Goal: Task Accomplishment & Management: Complete application form

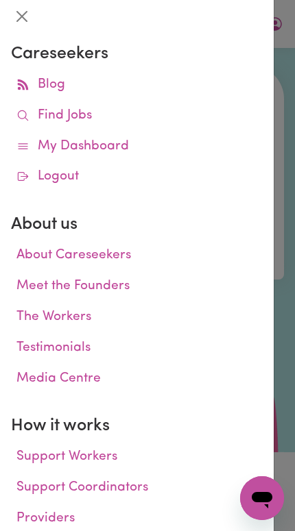
click at [27, 106] on span at bounding box center [22, 116] width 13 height 20
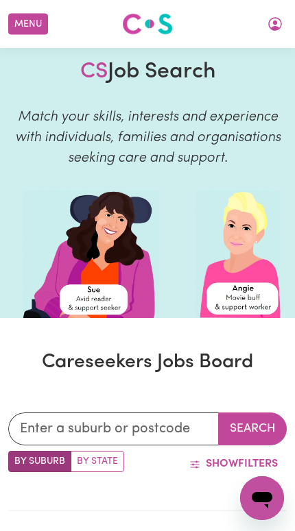
click at [263, 34] on button "My Account" at bounding box center [274, 23] width 29 height 23
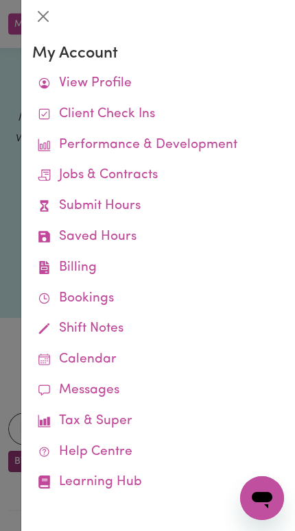
click at [54, 205] on link "Submit Hours" at bounding box center [157, 206] width 251 height 31
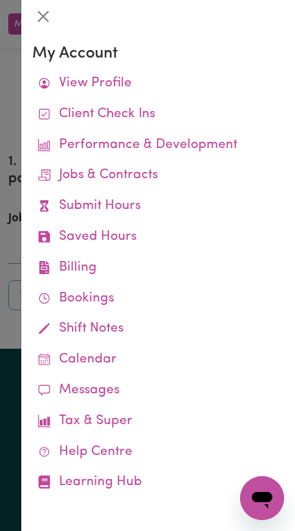
click at [9, 151] on div at bounding box center [147, 265] width 295 height 531
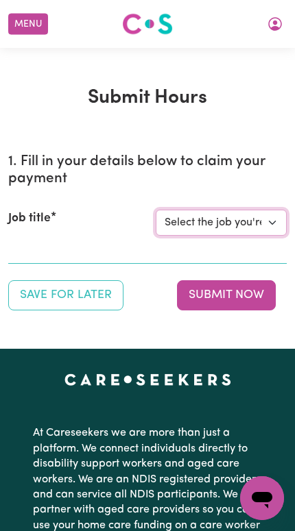
click at [193, 221] on select "Select the job you're submitting hours for... [[PERSON_NAME]] Support Worker Ne…" at bounding box center [221, 223] width 131 height 26
select select "14115"
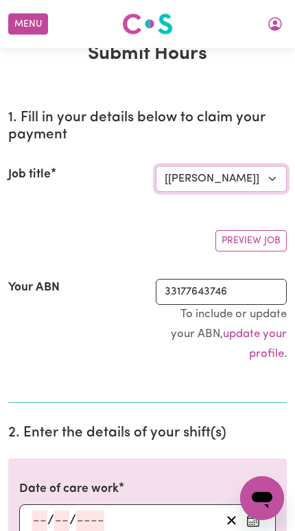
scroll to position [212, 0]
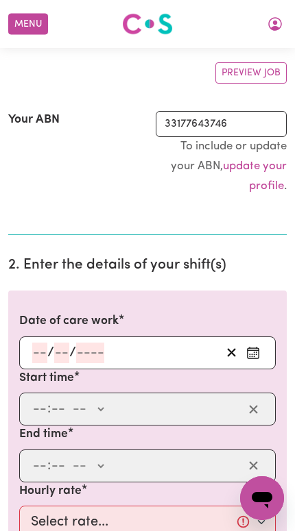
click at [249, 349] on icon "Enter the date of care work" at bounding box center [253, 353] width 14 height 14
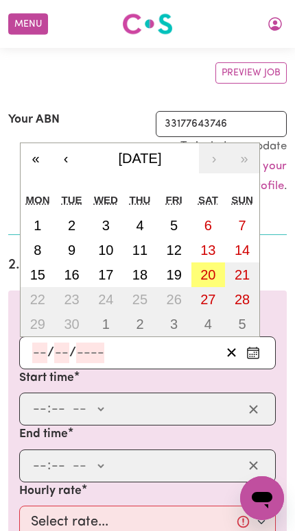
click at [203, 274] on abbr "20" at bounding box center [207, 274] width 15 height 15
type input "[DATE]"
type input "20"
type input "9"
type input "2025"
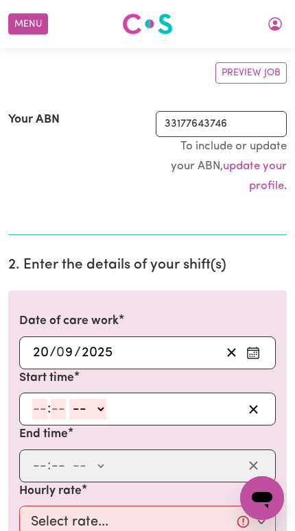
click at [89, 407] on select "-- AM PM" at bounding box center [87, 409] width 37 height 21
select select "pm"
click at [34, 404] on input "number" at bounding box center [39, 409] width 15 height 21
click at [35, 412] on input "number" at bounding box center [39, 409] width 15 height 21
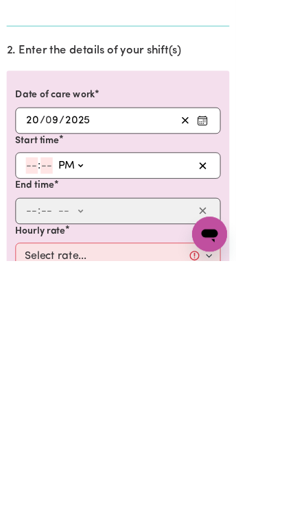
type input "3"
type input "0"
type input "15:00"
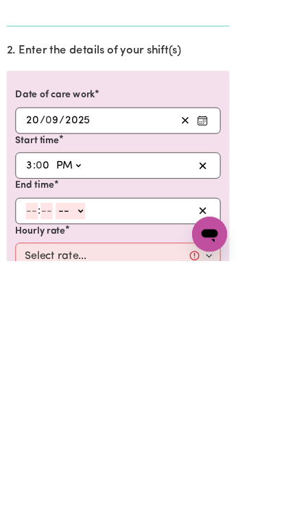
type input "0"
click at [35, 459] on input "number" at bounding box center [39, 469] width 15 height 21
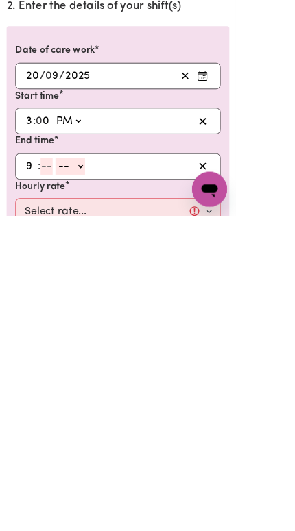
type input "9"
type input "30"
click at [91, 459] on select "-- AM PM" at bounding box center [84, 469] width 37 height 21
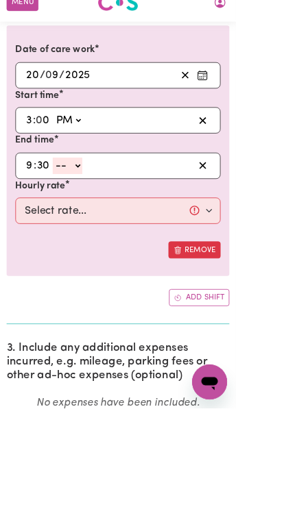
select select "pm"
type input "21:30"
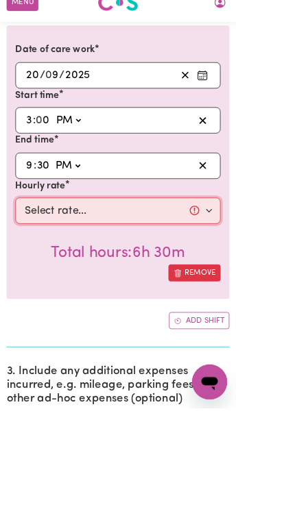
click at [59, 268] on select "Select rate... $57.17 (Weekday) $77.96 ([DATE]) $103.95 ([DATE]) $129.94 (Publi…" at bounding box center [147, 284] width 256 height 33
select select "77.96-[DATE]"
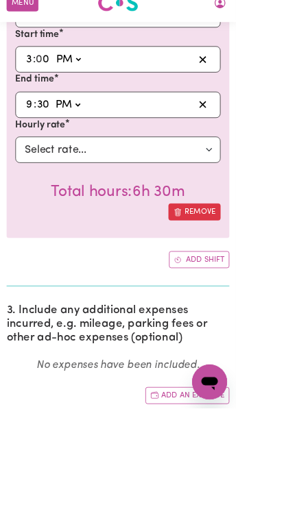
scroll to position [563, 0]
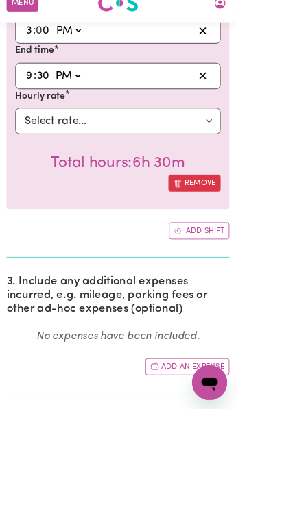
click at [207, 468] on button "Add an expense" at bounding box center [234, 478] width 105 height 21
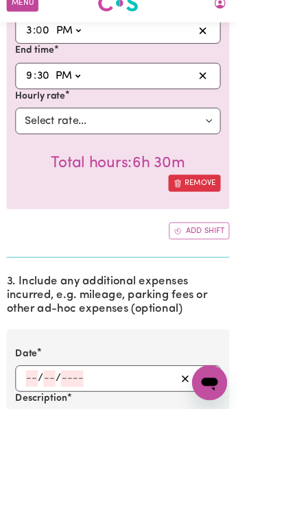
click at [252, 483] on button "Enter the date of expense" at bounding box center [253, 493] width 22 height 21
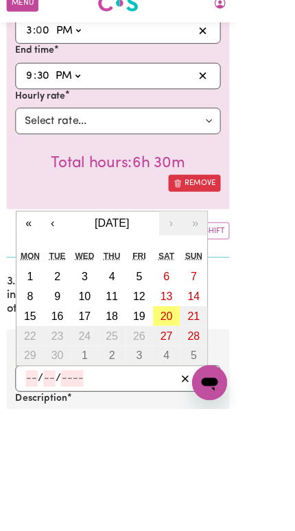
click at [209, 408] on abbr "20" at bounding box center [207, 415] width 15 height 15
type input "[DATE]"
type input "20"
type input "9"
type input "2025"
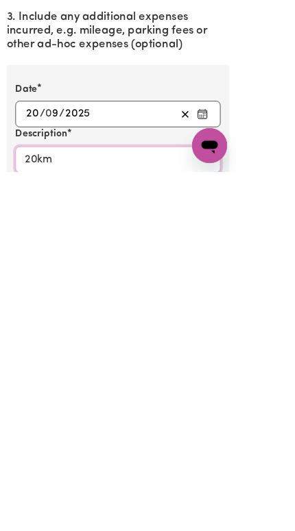
type input "20km"
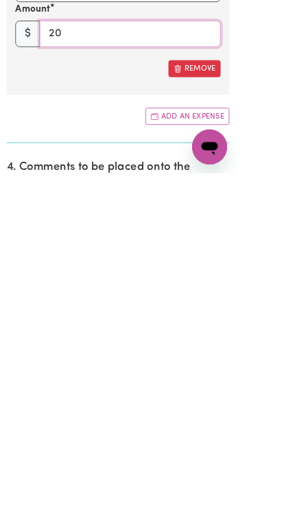
type input "20"
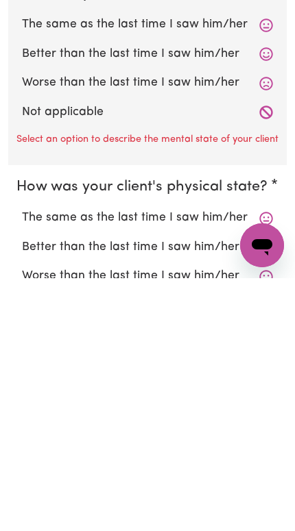
type textarea "Went to Bundoora bowling club to watch bowling"
click at [36, 356] on label "Not applicable" at bounding box center [147, 365] width 251 height 18
click at [22, 356] on input "Not applicable" at bounding box center [21, 356] width 1 height 1
radio input "true"
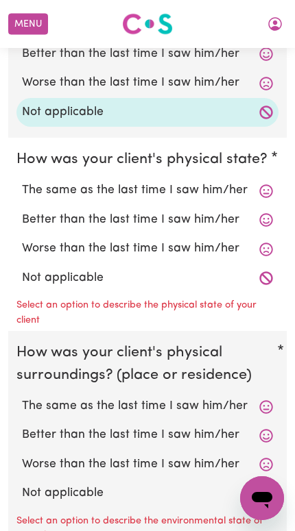
click at [41, 273] on label "Not applicable" at bounding box center [147, 278] width 251 height 18
click at [22, 269] on input "Not applicable" at bounding box center [21, 269] width 1 height 1
radio input "true"
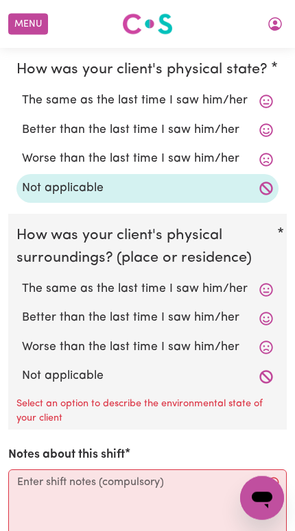
click at [40, 367] on label "Not applicable" at bounding box center [147, 376] width 251 height 18
click at [22, 367] on input "Not applicable" at bounding box center [21, 367] width 1 height 1
radio input "true"
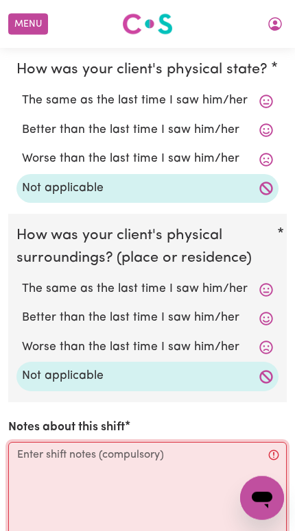
click at [49, 449] on textarea "Notes about this shift" at bounding box center [147, 493] width 278 height 103
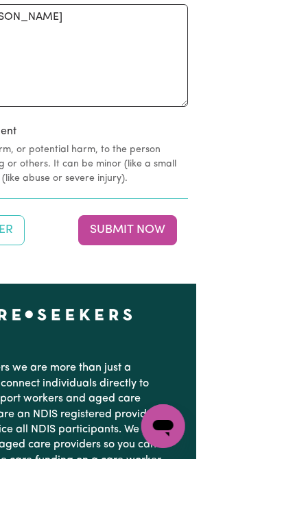
scroll to position [2042, 3]
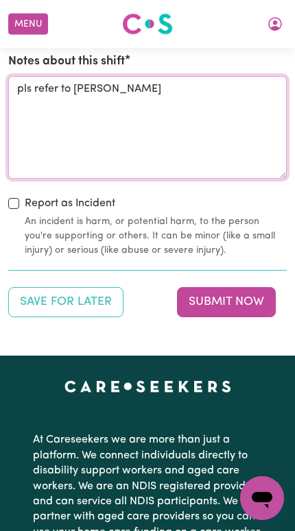
type textarea "pls refer to [PERSON_NAME]"
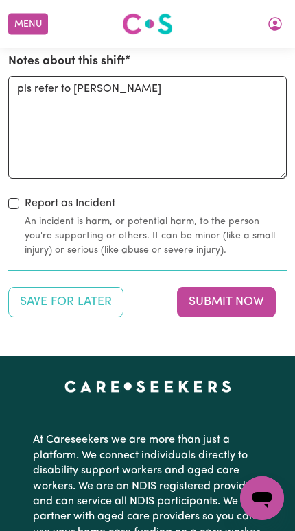
click at [190, 293] on button "Submit Now" at bounding box center [226, 302] width 99 height 30
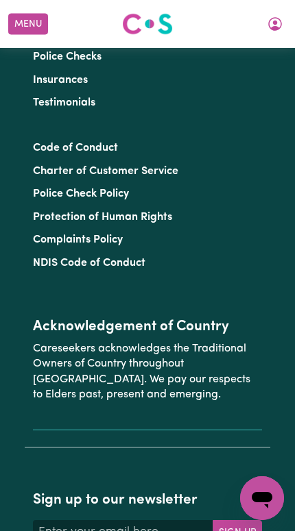
scroll to position [0, 0]
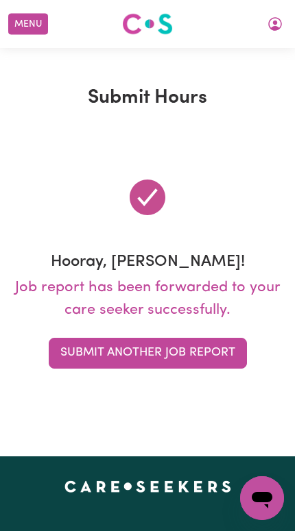
click at [67, 360] on button "Submit Another Job Report" at bounding box center [148, 353] width 198 height 30
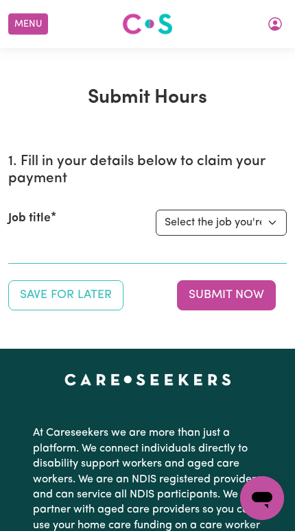
click at [260, 23] on button "My Account" at bounding box center [274, 23] width 29 height 23
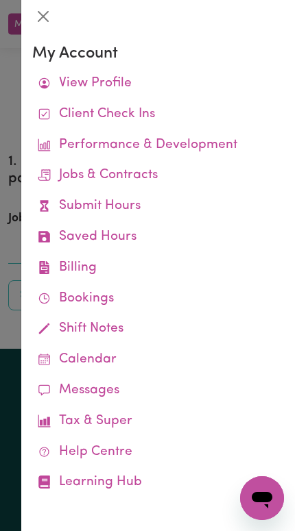
click at [0, 0] on link "Job Reports" at bounding box center [0, 0] width 0 height 0
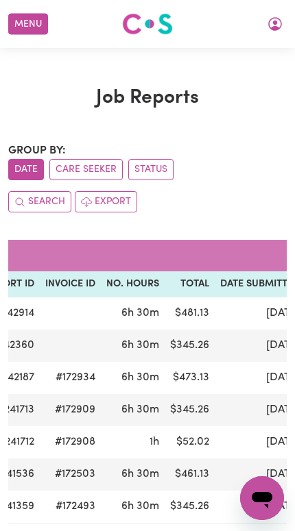
scroll to position [0, 197]
